Goal: Check status: Check status

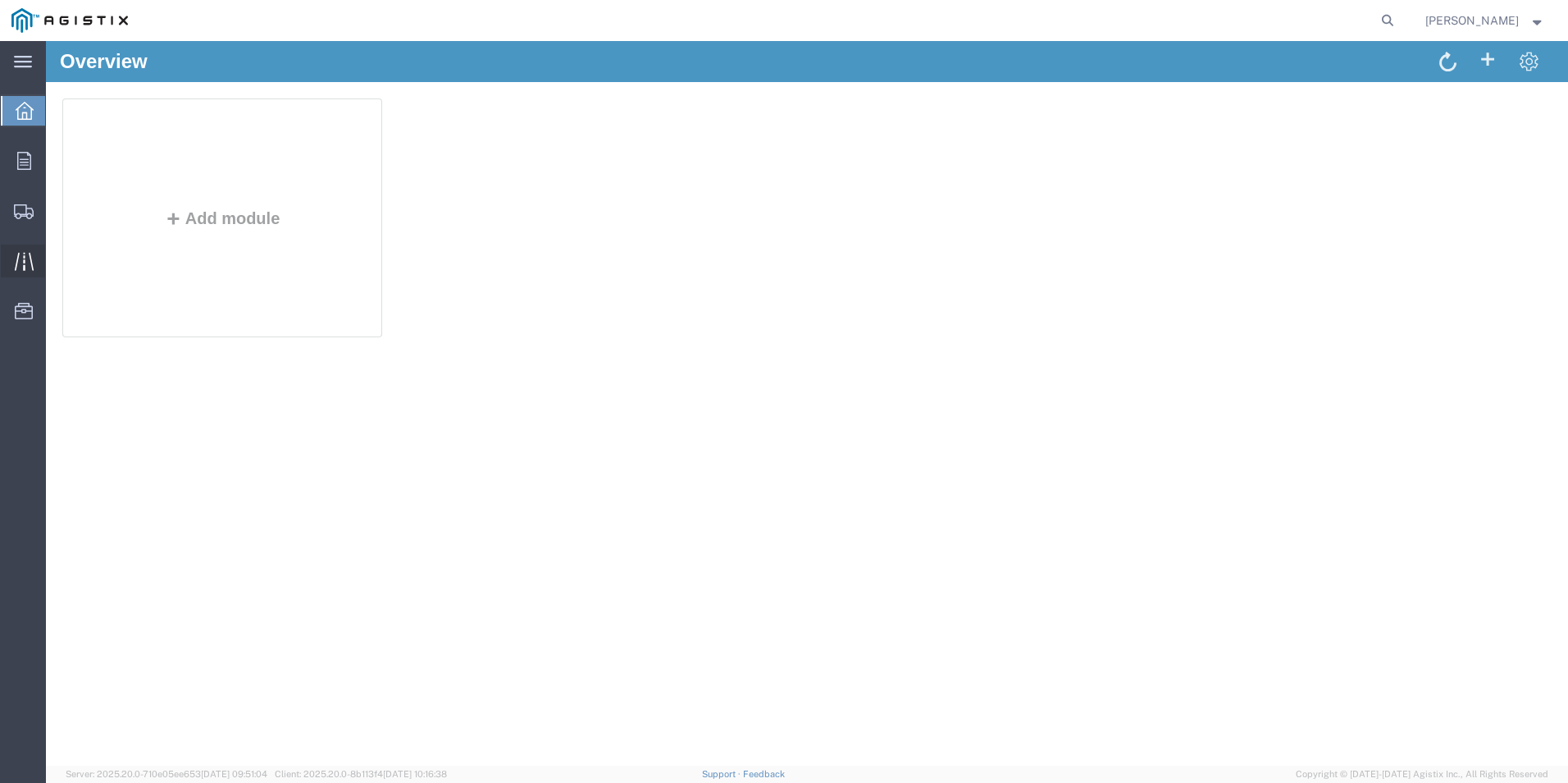
click at [11, 266] on div at bounding box center [24, 261] width 46 height 33
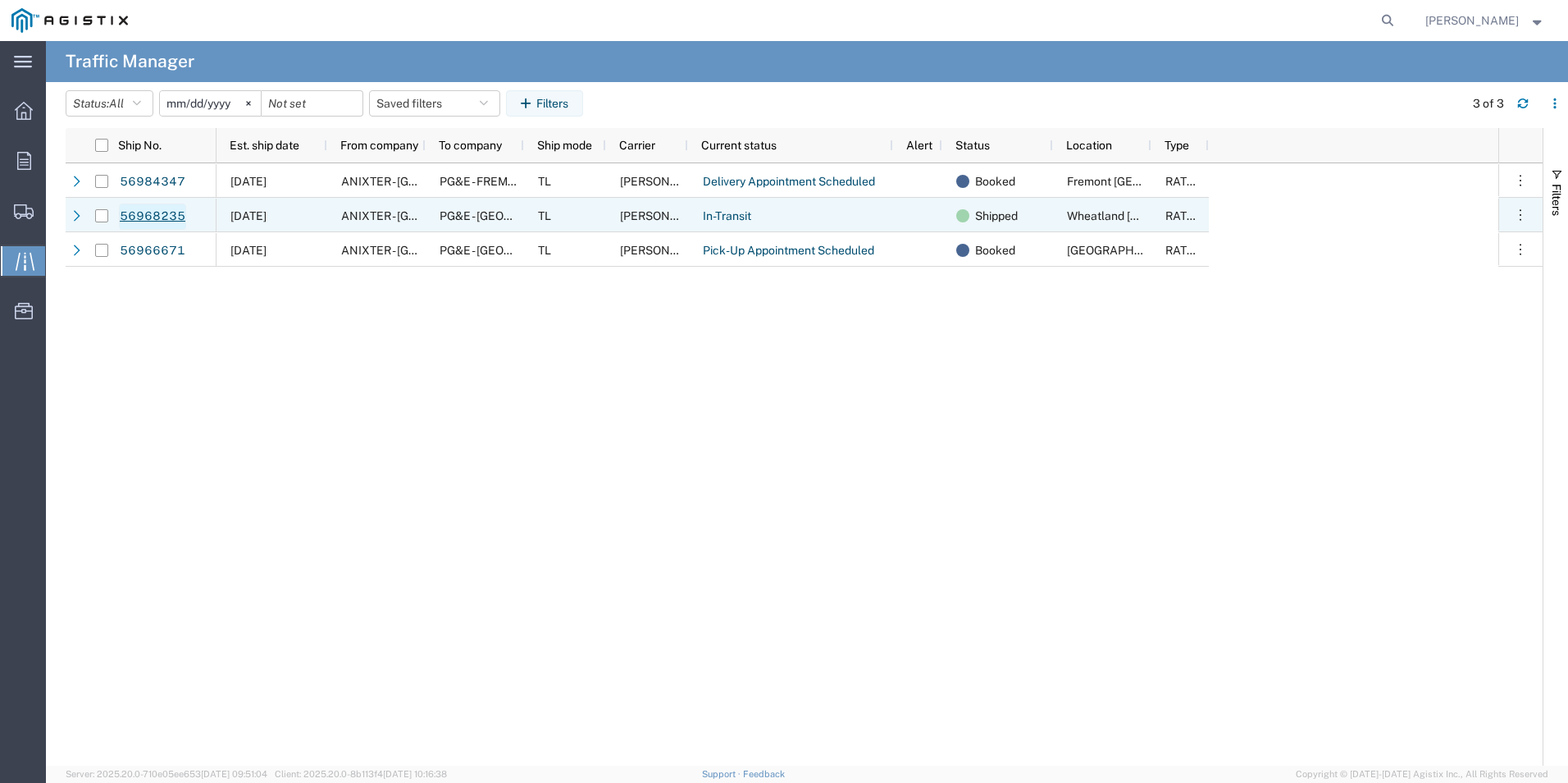
click at [139, 216] on link "56968235" at bounding box center [152, 216] width 67 height 26
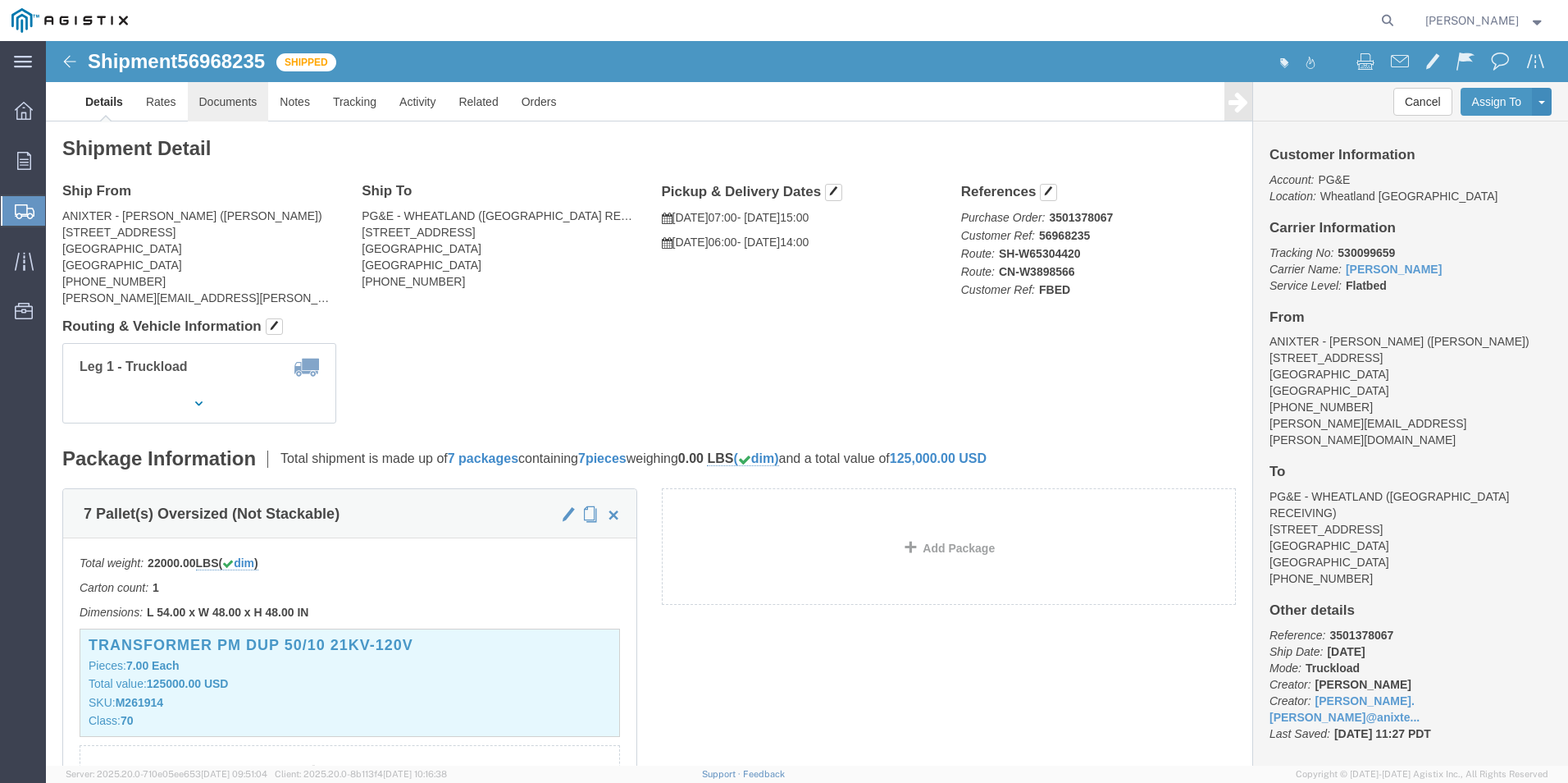
click link "Documents"
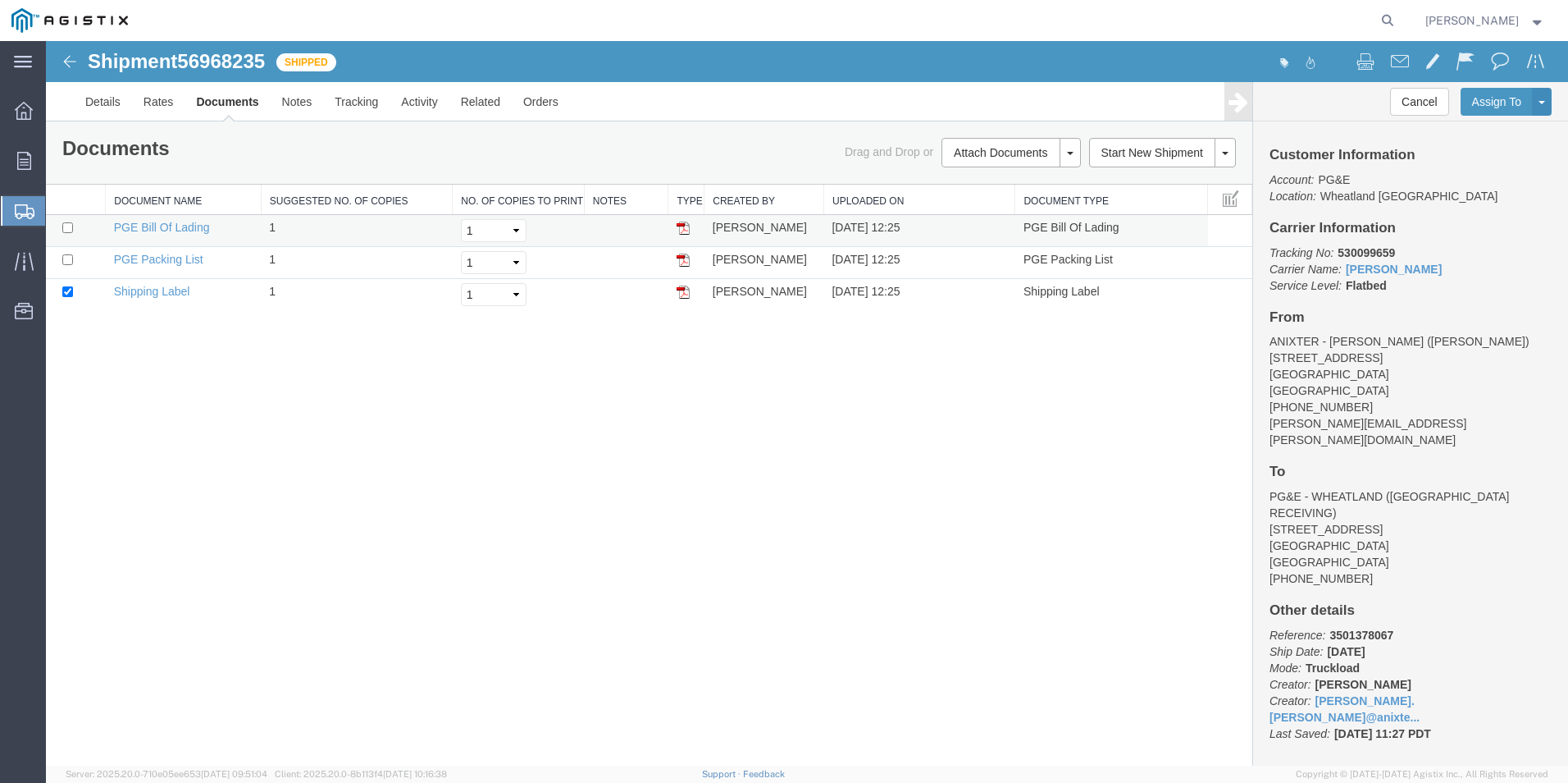
click at [684, 232] on img at bounding box center [682, 227] width 13 height 13
